Goal: Information Seeking & Learning: Learn about a topic

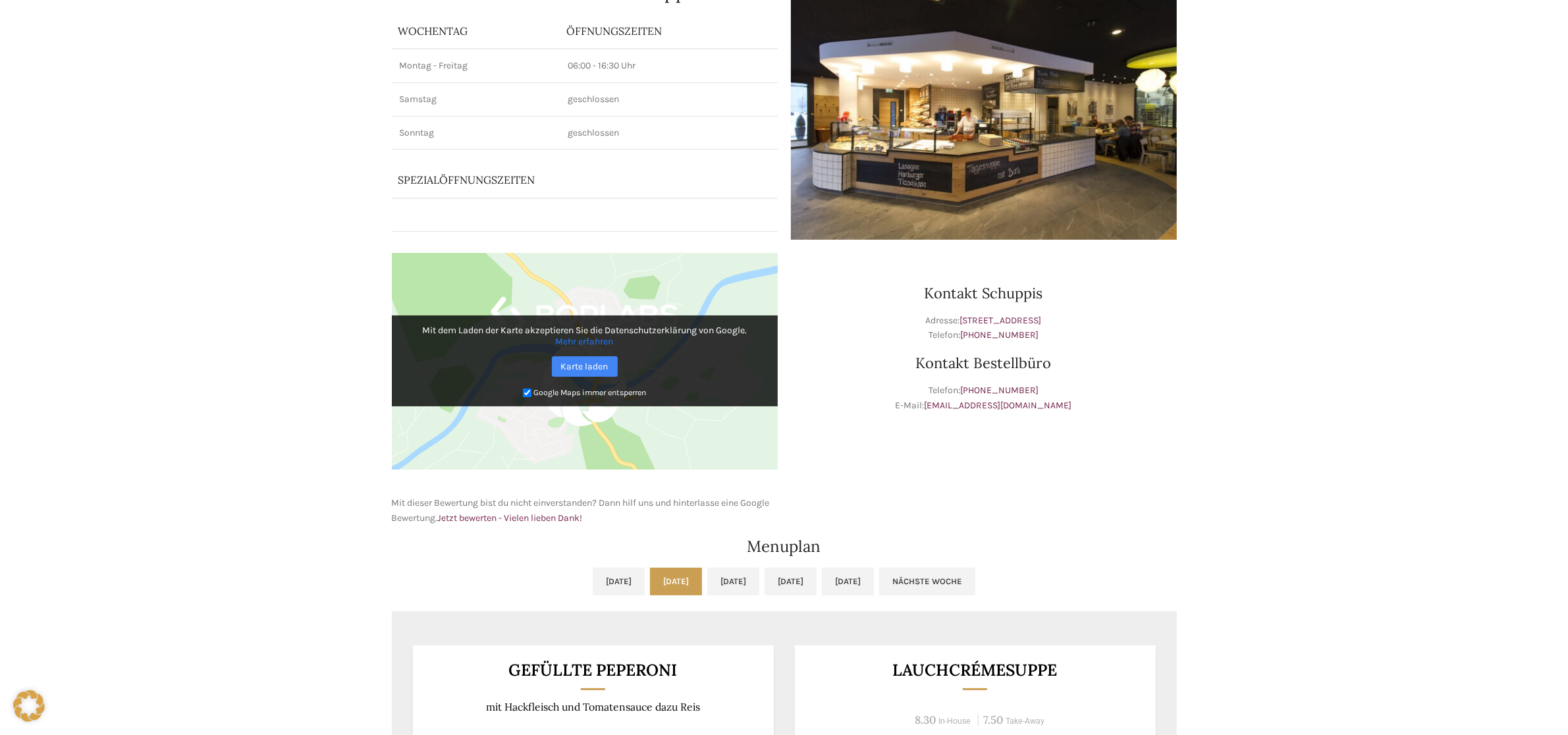
scroll to position [577, 0]
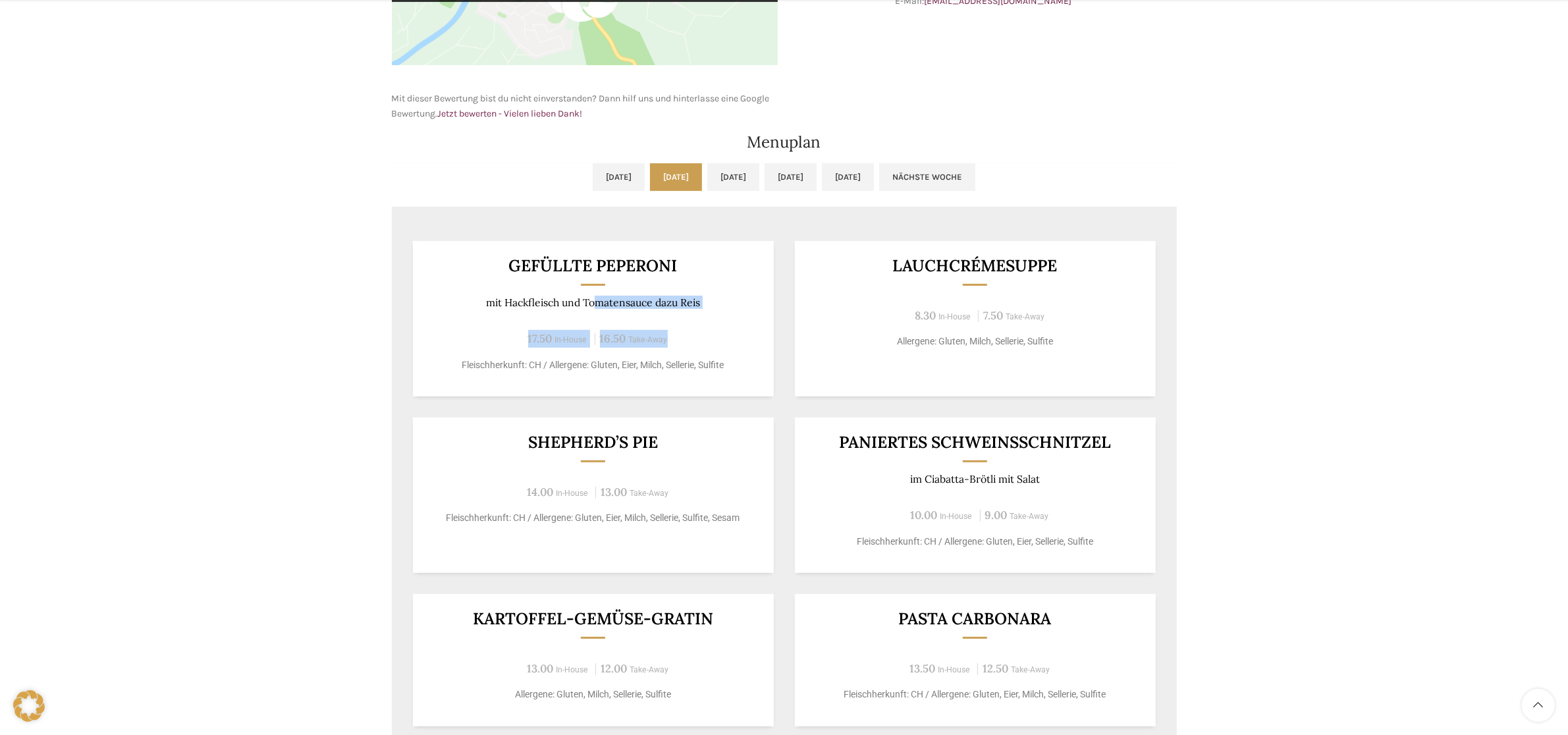
drag, startPoint x: 598, startPoint y: 305, endPoint x: 699, endPoint y: 311, distance: 101.2
click at [697, 311] on div "Gefüllte Peperoni mit Hackfleisch und Tomatensauce dazu Reis 17.50 In-House 16.…" at bounding box center [592, 319] width 361 height 156
click at [745, 303] on p "mit Hackfleisch und Tomatensauce dazu Reis" at bounding box center [592, 303] width 328 height 13
drag, startPoint x: 533, startPoint y: 311, endPoint x: 567, endPoint y: 304, distance: 34.7
click at [563, 305] on div "Gefüllte Peperoni mit Hackfleisch und Tomatensauce dazu Reis 17.50 In-House 16.…" at bounding box center [592, 319] width 361 height 156
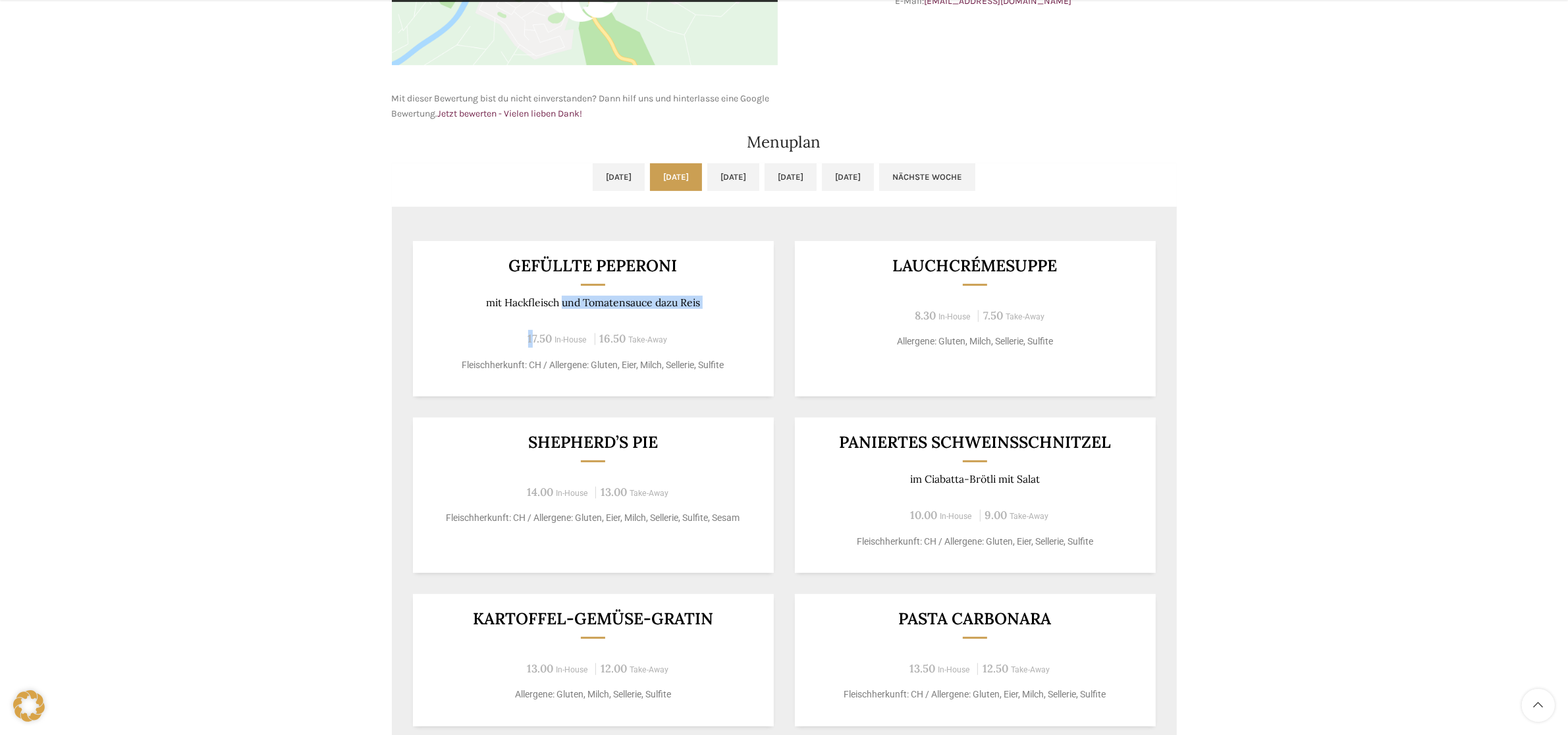
click at [590, 301] on p "mit Hackfleisch und Tomatensauce dazu Reis" at bounding box center [592, 303] width 328 height 13
drag, startPoint x: 607, startPoint y: 301, endPoint x: 831, endPoint y: 303, distance: 224.0
click at [728, 303] on p "mit Hackfleisch und Tomatensauce dazu Reis" at bounding box center [592, 303] width 328 height 13
click at [831, 303] on div "Lauchcrémesuppe 8.30 In-House 7.50 Take-Away Allergene: Gluten, Milch, Sellerie…" at bounding box center [975, 319] width 361 height 156
drag, startPoint x: 920, startPoint y: 443, endPoint x: 1144, endPoint y: 468, distance: 225.4
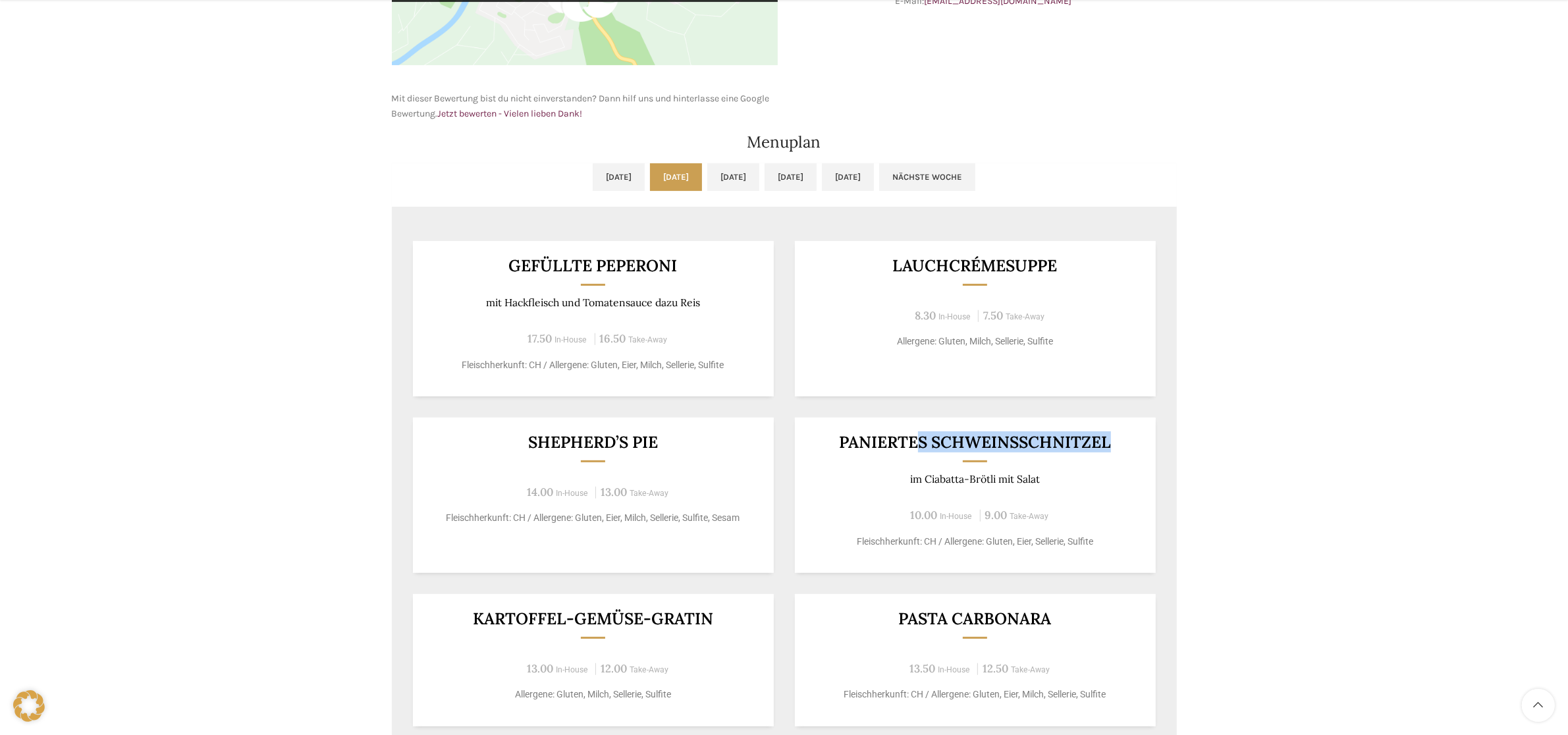
click at [1127, 466] on div "Paniertes Schweinsschnitzel im [GEOGRAPHIC_DATA] mit Salat 10.00 In-House 9.00 …" at bounding box center [975, 496] width 361 height 156
click at [1244, 503] on div "Backstubenbistro Schuppis Wochentag ÖFFNUNGSZEITEN [DATE][GEOGRAPHIC_DATA][DATE…" at bounding box center [784, 239] width 1568 height 1389
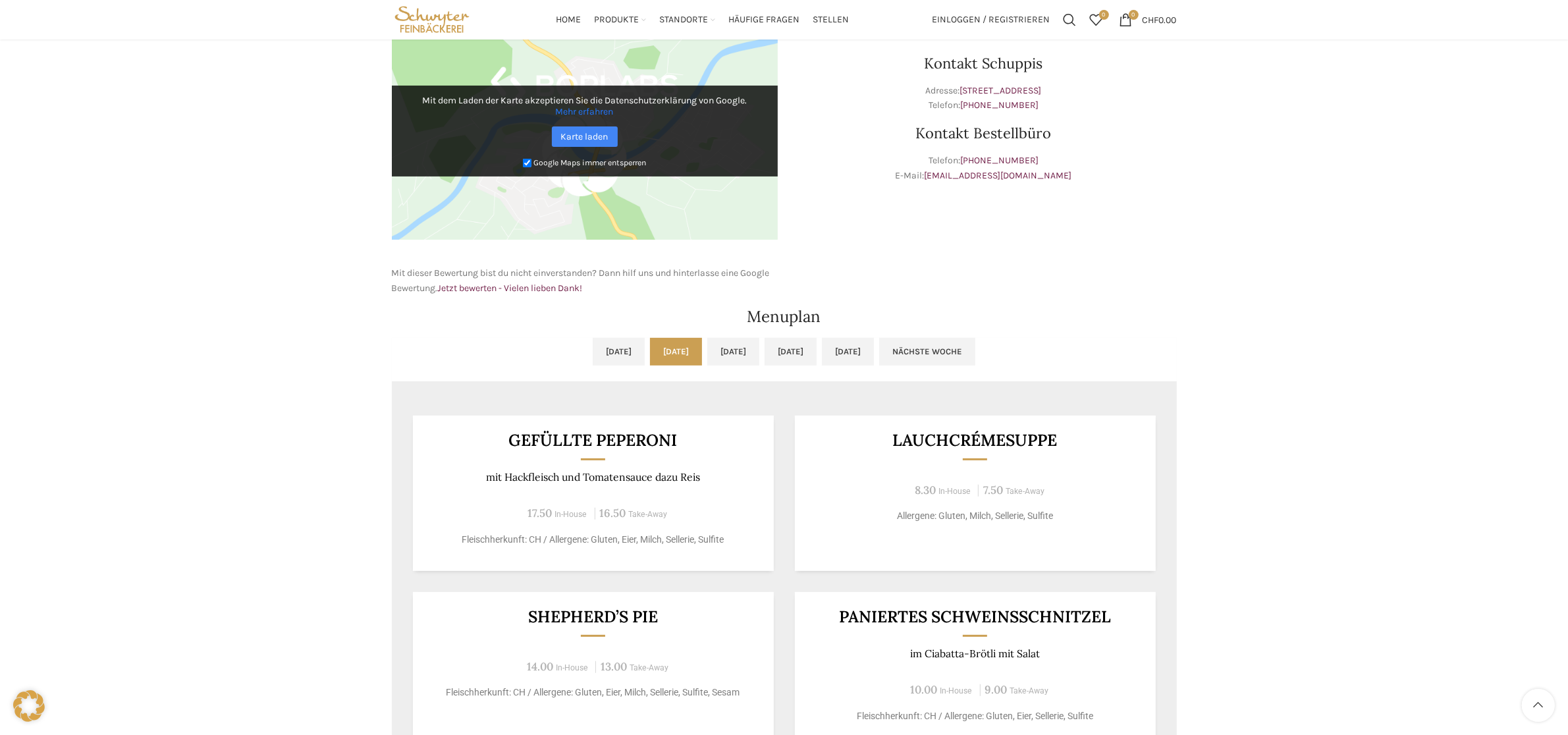
scroll to position [247, 0]
